Goal: Find specific fact: Find specific fact

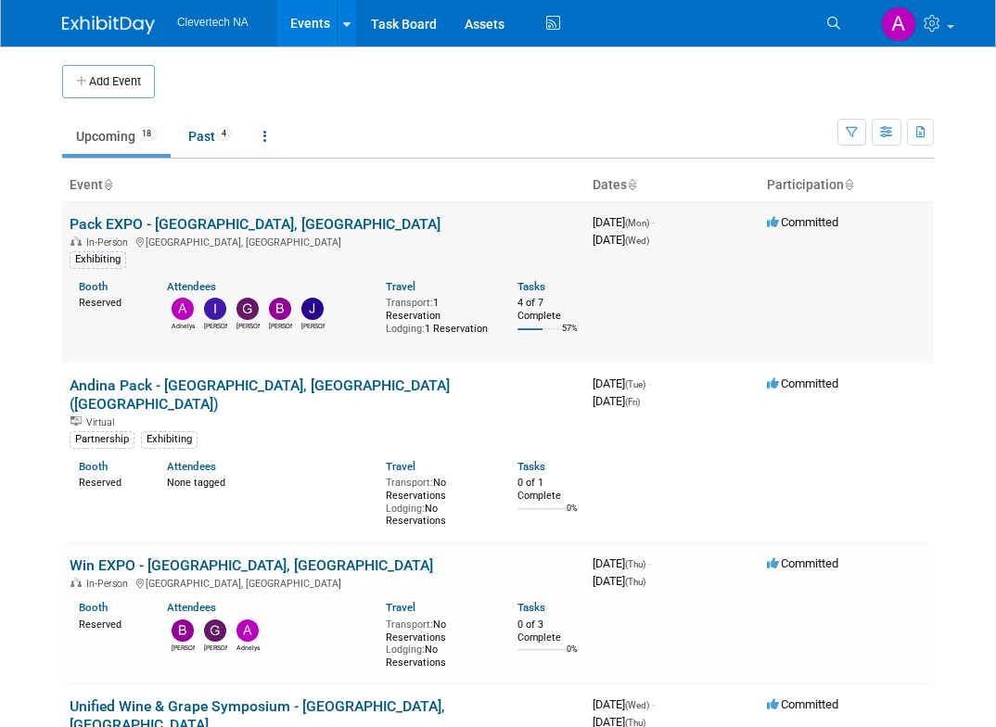
click at [231, 225] on link "Pack EXPO - [GEOGRAPHIC_DATA], [GEOGRAPHIC_DATA]" at bounding box center [255, 224] width 371 height 18
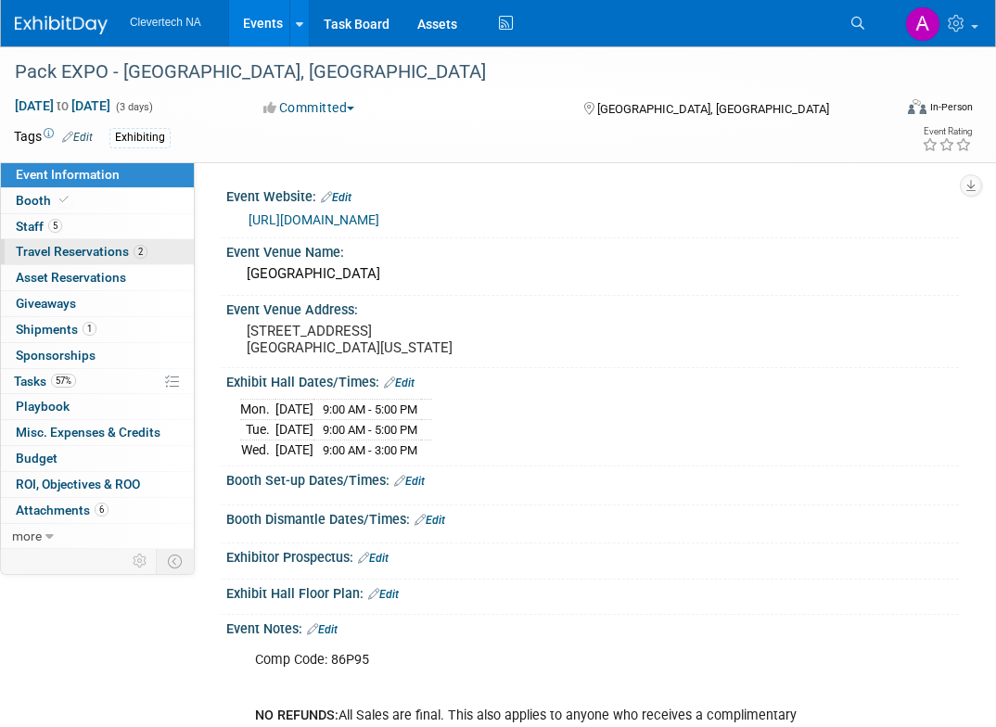
click at [32, 253] on span "Travel Reservations 2" at bounding box center [82, 251] width 132 height 15
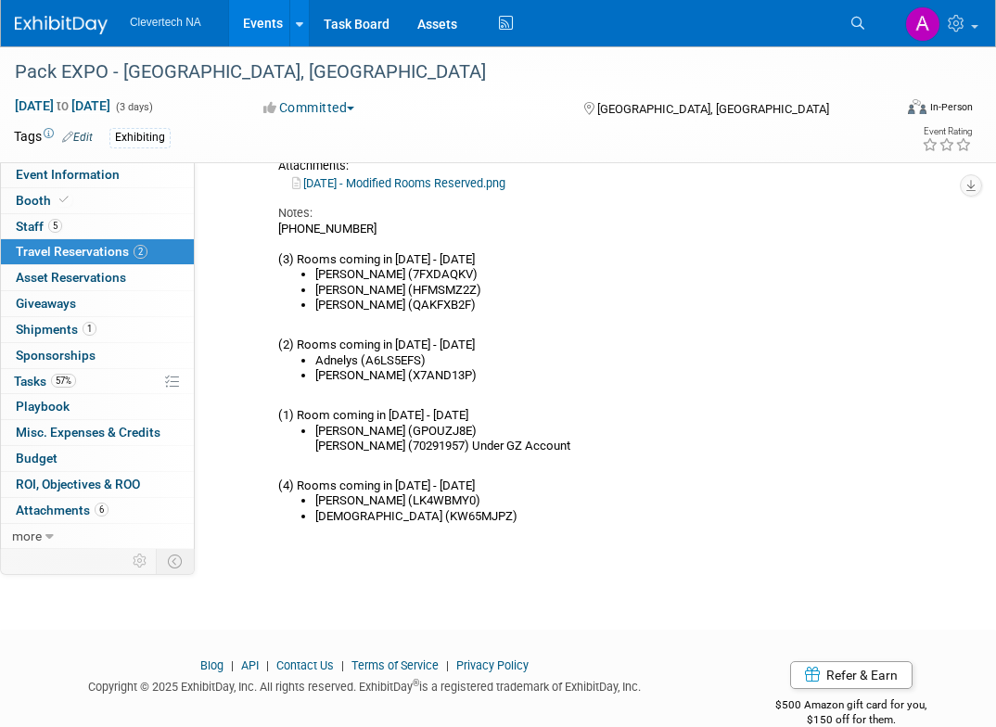
scroll to position [815, 0]
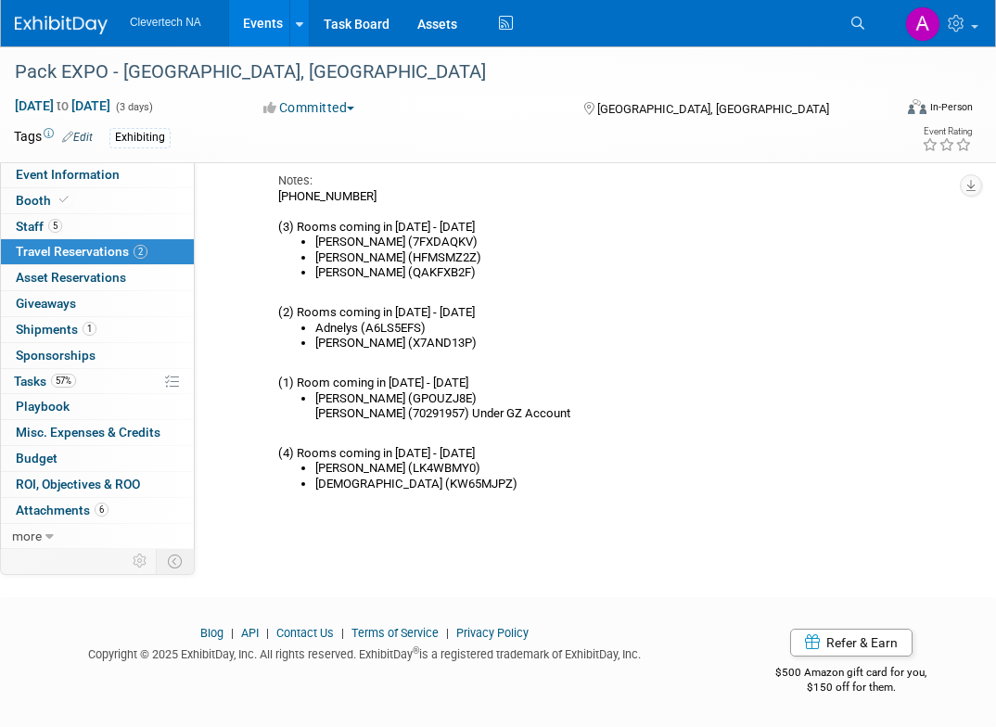
click at [433, 422] on li "Ildiko (GPOUZJ8E) Abigail Maravilla (70291957) Under GZ Account" at bounding box center [599, 406] width 569 height 31
copy li "70291957"
